Goal: Information Seeking & Learning: Learn about a topic

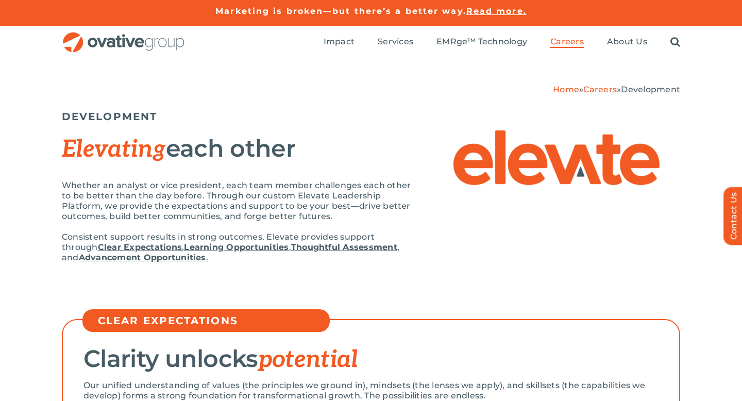
click at [137, 38] on img "OG_Full_horizontal_RGB" at bounding box center [124, 42] width 124 height 21
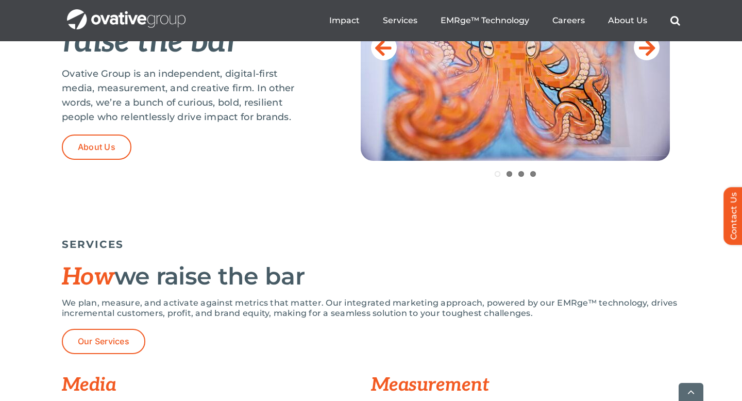
scroll to position [526, 0]
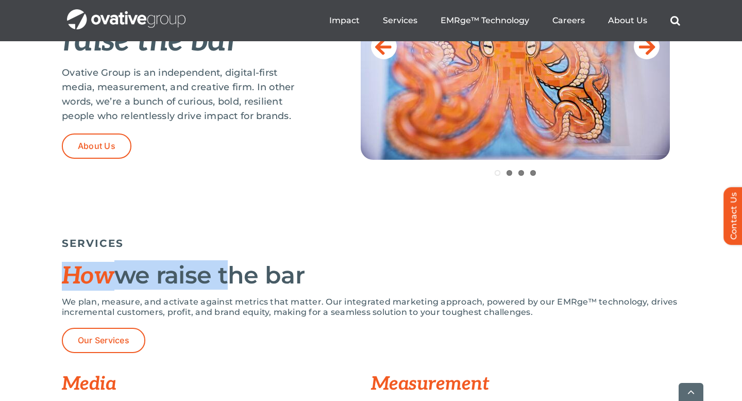
drag, startPoint x: 68, startPoint y: 265, endPoint x: 219, endPoint y: 264, distance: 151.5
click at [220, 265] on h2 "How we raise the bar" at bounding box center [371, 275] width 618 height 27
click at [219, 264] on h2 "How we raise the bar" at bounding box center [371, 275] width 618 height 27
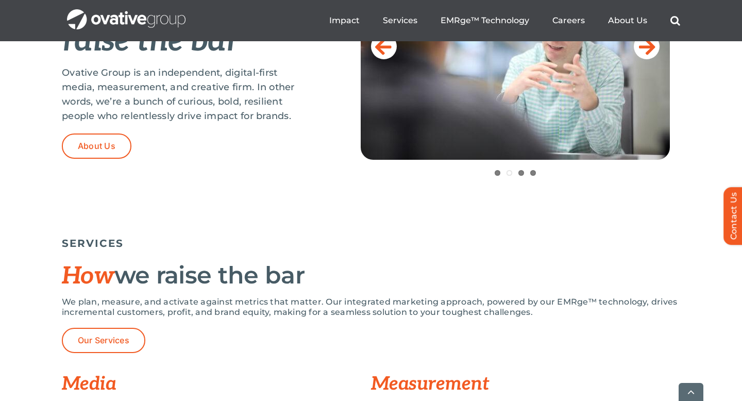
drag, startPoint x: 59, startPoint y: 265, endPoint x: 356, endPoint y: 268, distance: 296.3
click at [356, 270] on div "SERVICES How we raise the bar We plan, measure, and activate against metrics th…" at bounding box center [371, 372] width 742 height 281
click at [356, 268] on h2 "How we raise the bar" at bounding box center [371, 275] width 618 height 27
drag, startPoint x: 79, startPoint y: 236, endPoint x: 105, endPoint y: 267, distance: 40.3
click at [105, 268] on div "SERVICES How we raise the bar We plan, measure, and activate against metrics th…" at bounding box center [371, 364] width 618 height 265
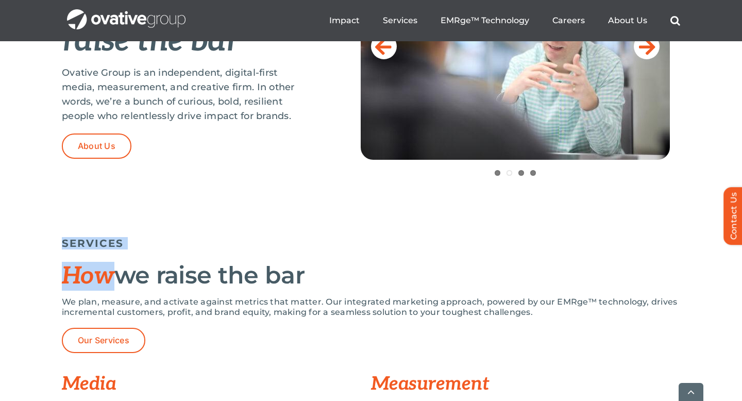
click at [105, 267] on span "How" at bounding box center [88, 276] width 53 height 29
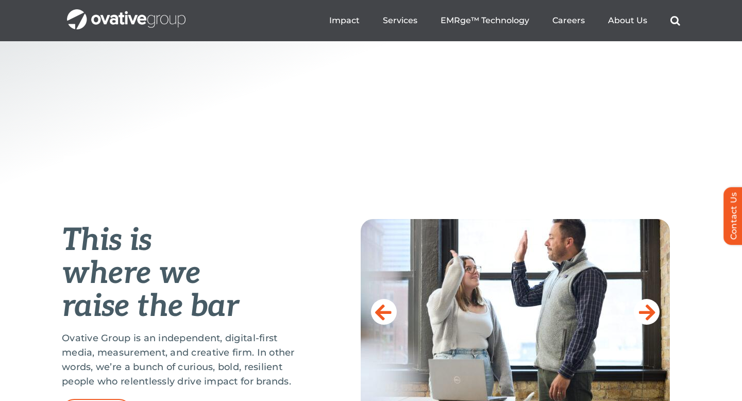
scroll to position [0, 0]
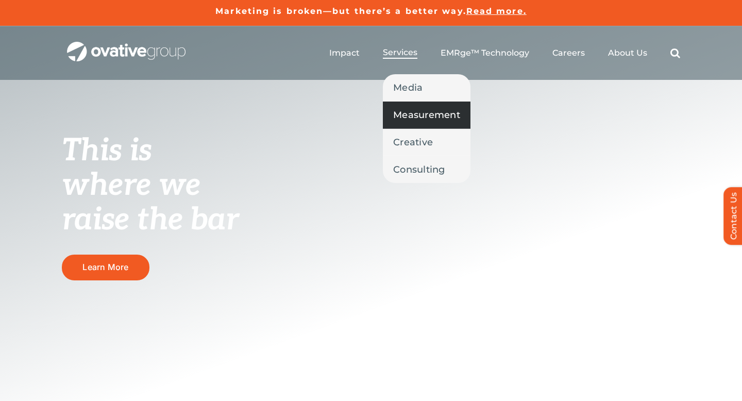
click at [426, 108] on span "Measurement" at bounding box center [426, 115] width 67 height 14
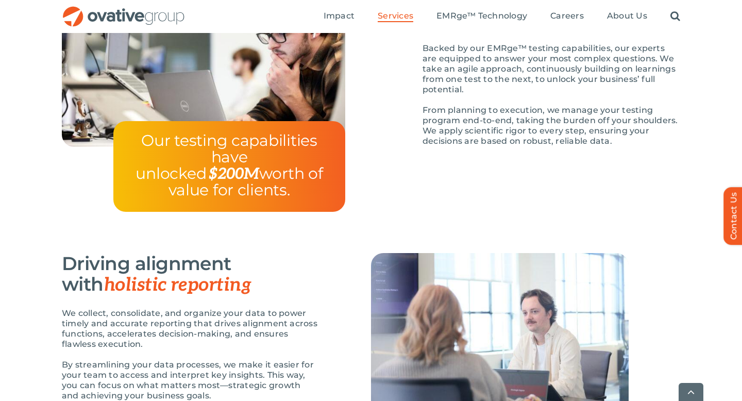
scroll to position [1252, 0]
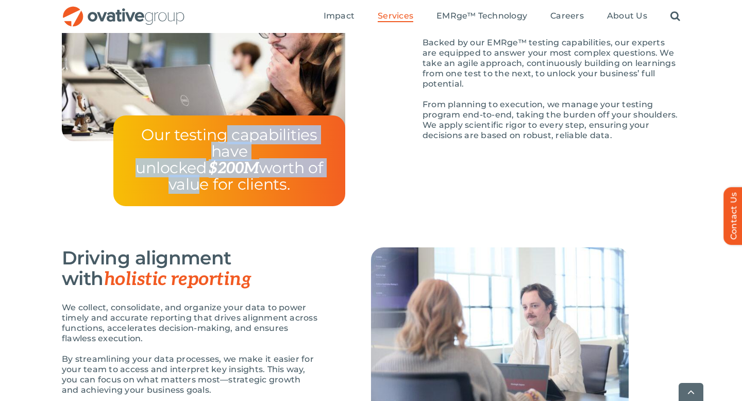
drag, startPoint x: 229, startPoint y: 134, endPoint x: 233, endPoint y: 165, distance: 30.7
click at [233, 165] on h4 "Our testing capabilities have unlocked $200M worth of value for clients." at bounding box center [229, 161] width 207 height 66
click at [233, 165] on span "worth of value for clients." at bounding box center [246, 176] width 154 height 36
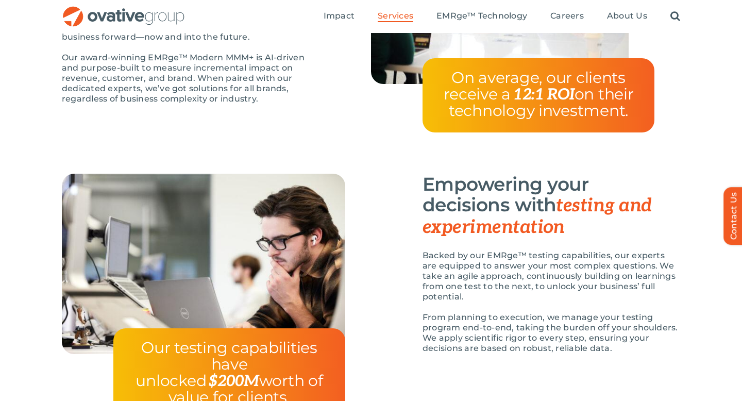
scroll to position [918, 0]
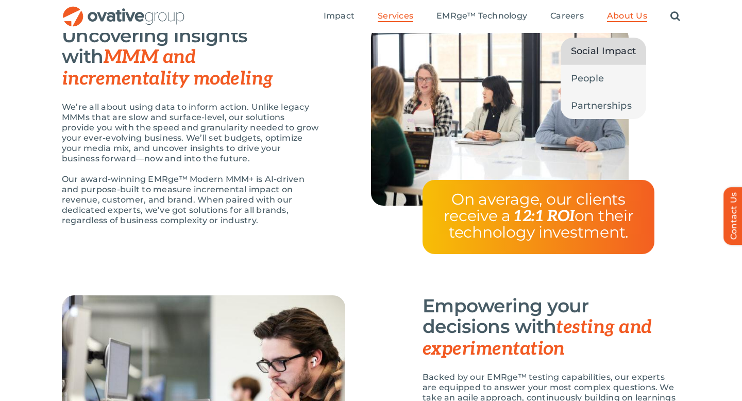
click at [597, 52] on span "Social Impact" at bounding box center [603, 51] width 65 height 14
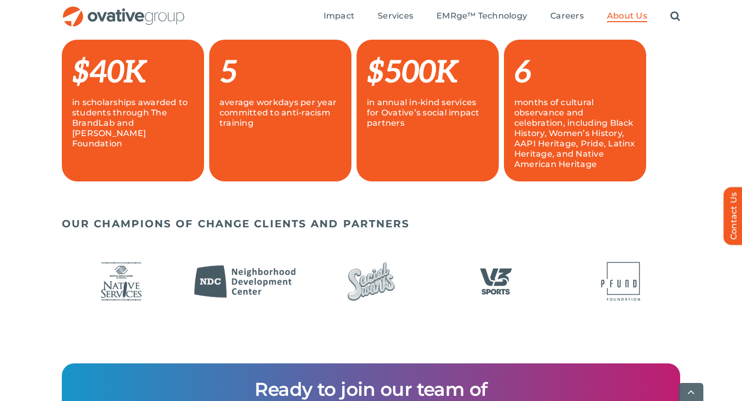
scroll to position [800, 0]
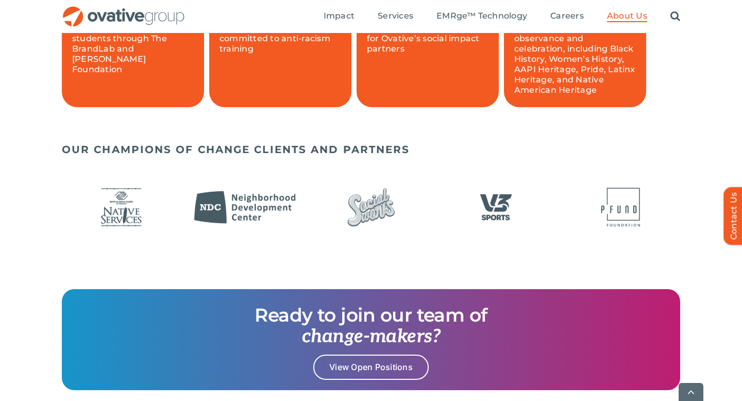
click at [29, 184] on div "OUR CHAMPIONS OF CHANGE CLIENTS AND PARTNERS" at bounding box center [371, 213] width 742 height 151
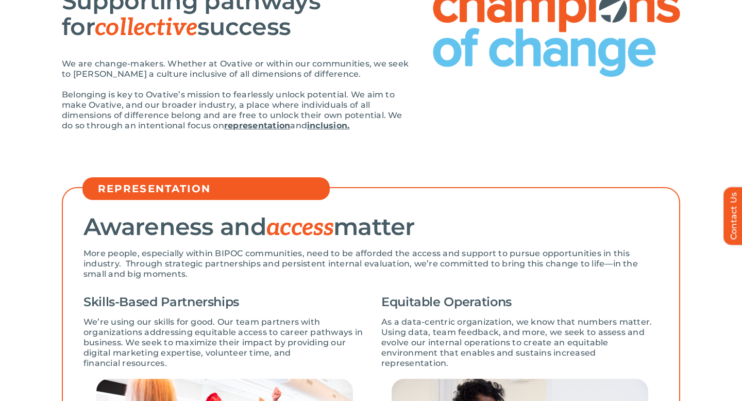
scroll to position [0, 0]
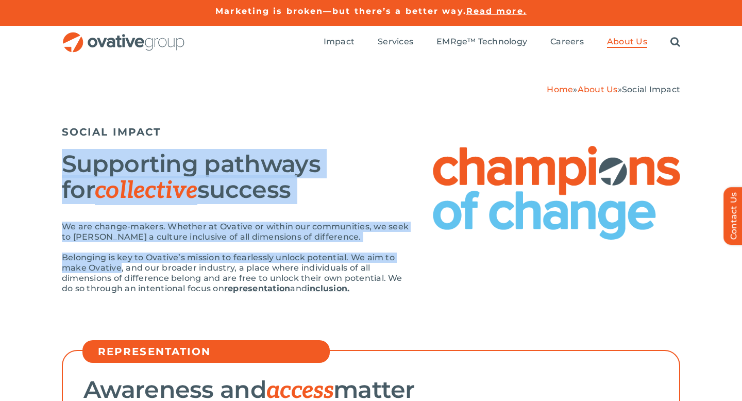
drag, startPoint x: 35, startPoint y: 159, endPoint x: 121, endPoint y: 266, distance: 137.9
click at [121, 267] on div "Home » About Us » Social Impact SOCIAL IMPACT Supporting pathways for collectiv…" at bounding box center [371, 197] width 742 height 276
click at [121, 266] on p "Belonging is key to Ovative’s mission to fearlessly unlock potential. We aim to…" at bounding box center [237, 272] width 350 height 41
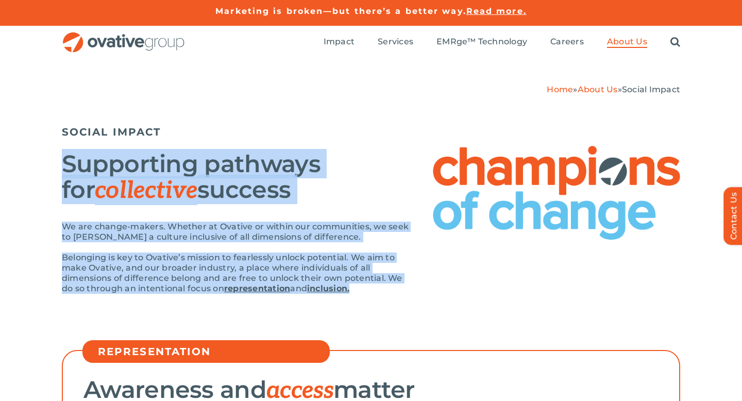
drag, startPoint x: 55, startPoint y: 156, endPoint x: 358, endPoint y: 299, distance: 335.2
click at [358, 298] on div "Home » About Us » Social Impact SOCIAL IMPACT Supporting pathways for collectiv…" at bounding box center [371, 197] width 742 height 276
click at [358, 299] on div "We are change-makers. Whether at Ovative or within our communities, we seek to …" at bounding box center [237, 263] width 350 height 82
